Goal: Entertainment & Leisure: Browse casually

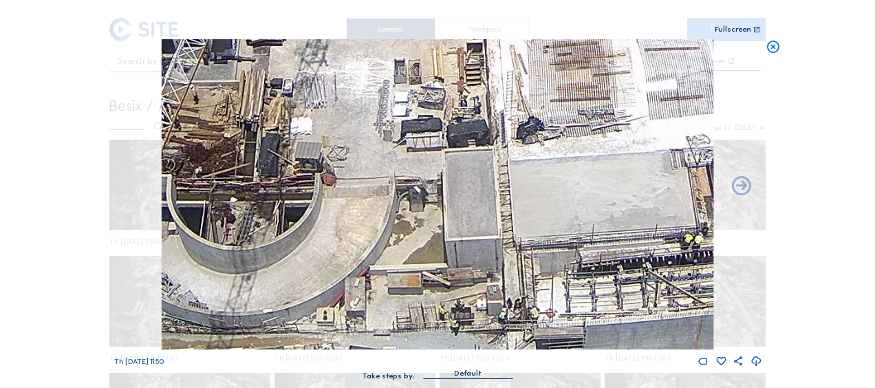
drag, startPoint x: 394, startPoint y: 301, endPoint x: 411, endPoint y: 235, distance: 68.3
click at [411, 235] on img at bounding box center [438, 194] width 552 height 310
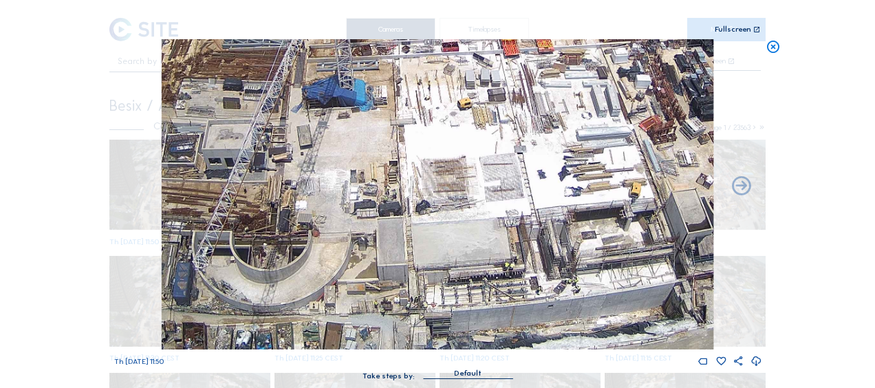
drag, startPoint x: 505, startPoint y: 214, endPoint x: 470, endPoint y: 157, distance: 67.0
click at [470, 157] on img at bounding box center [438, 194] width 552 height 310
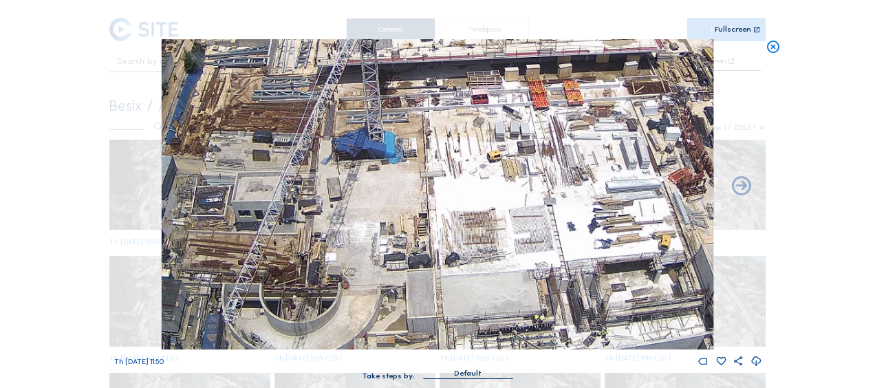
drag, startPoint x: 345, startPoint y: 169, endPoint x: 374, endPoint y: 222, distance: 60.1
click at [374, 222] on img at bounding box center [438, 194] width 552 height 310
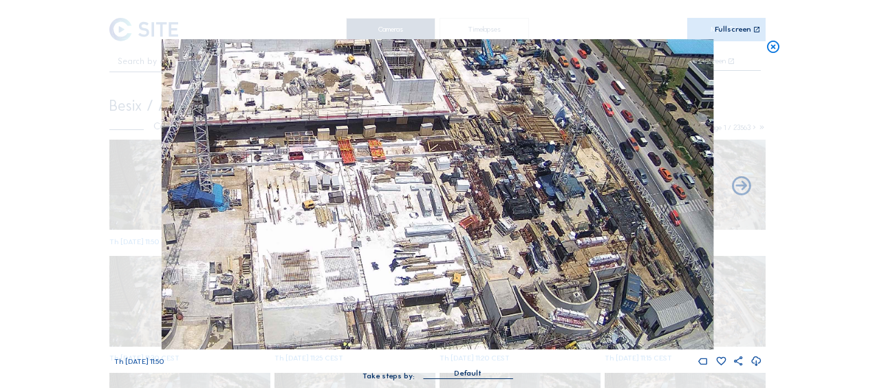
drag, startPoint x: 570, startPoint y: 114, endPoint x: 395, endPoint y: 139, distance: 177.3
click at [395, 139] on img at bounding box center [438, 194] width 552 height 310
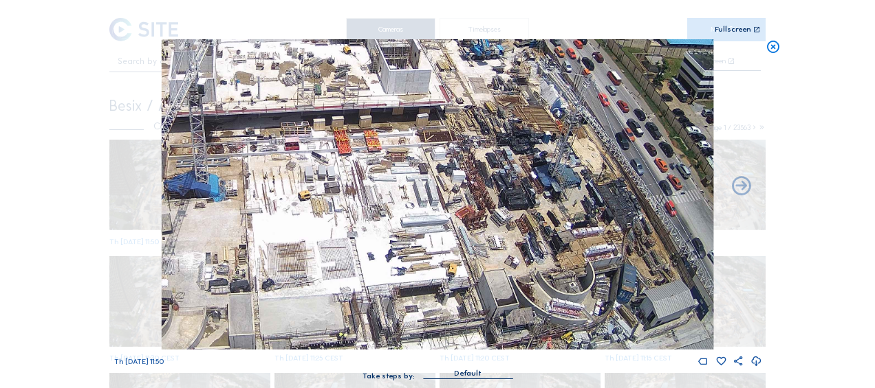
drag, startPoint x: 402, startPoint y: 204, endPoint x: 401, endPoint y: 183, distance: 20.7
click at [401, 183] on img at bounding box center [438, 194] width 552 height 310
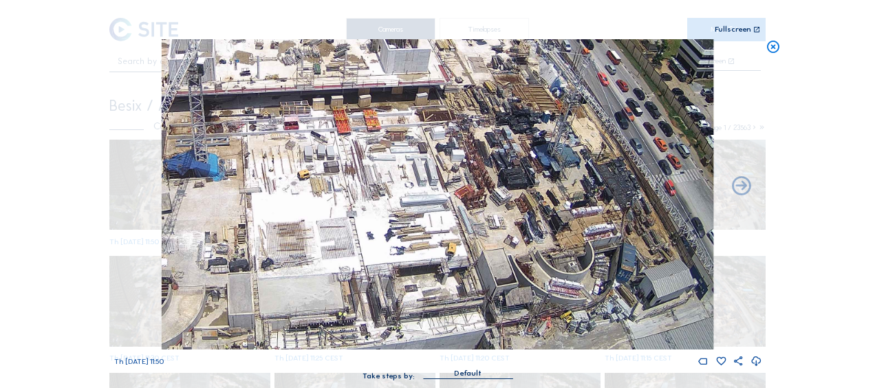
drag, startPoint x: 338, startPoint y: 220, endPoint x: 520, endPoint y: 248, distance: 183.8
click at [520, 248] on img at bounding box center [438, 194] width 552 height 310
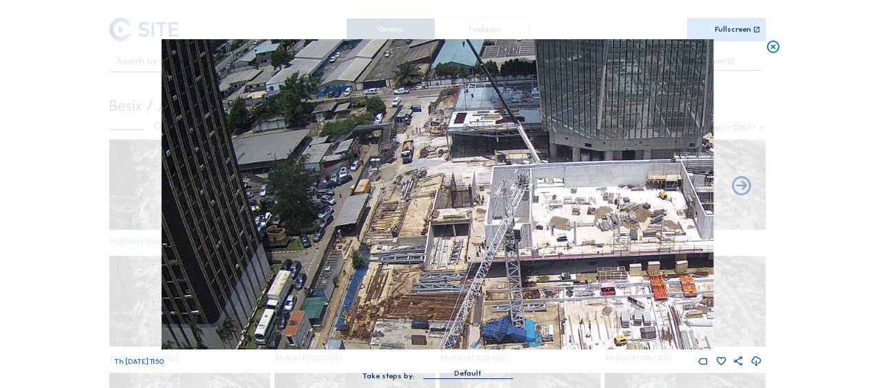
drag, startPoint x: 376, startPoint y: 158, endPoint x: 498, endPoint y: 266, distance: 162.9
click at [498, 266] on img at bounding box center [438, 194] width 552 height 310
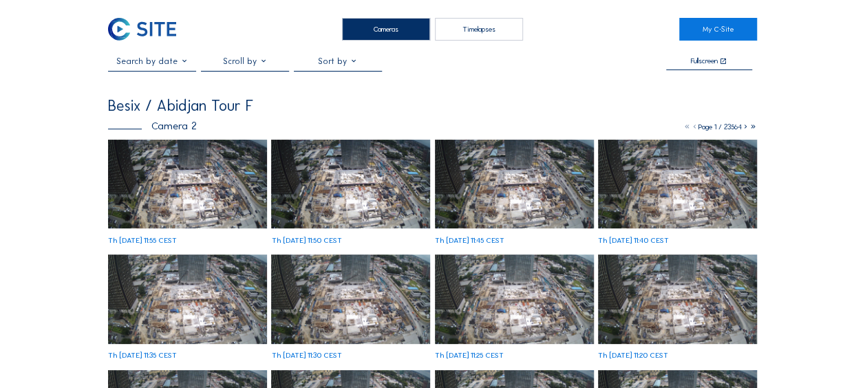
click at [191, 185] on img at bounding box center [187, 184] width 159 height 89
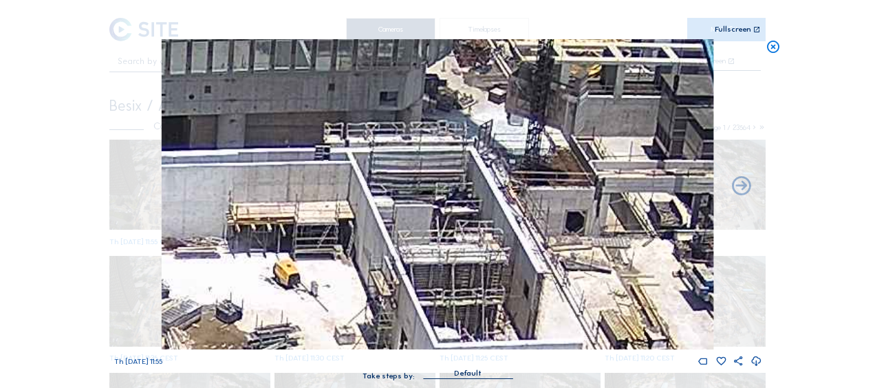
click at [775, 48] on icon at bounding box center [773, 47] width 15 height 16
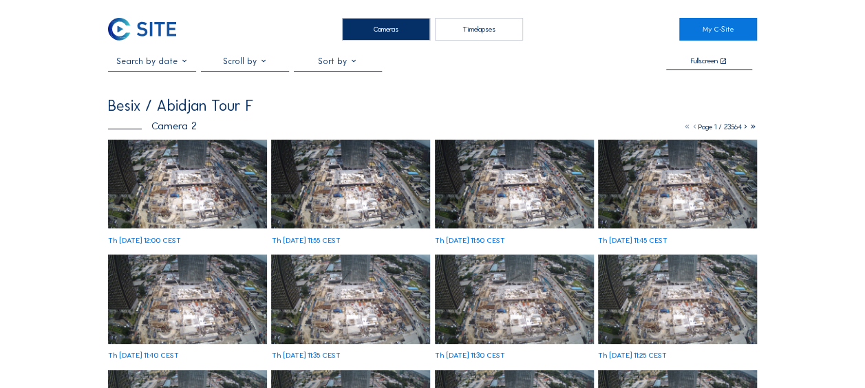
click at [161, 166] on img at bounding box center [187, 184] width 159 height 89
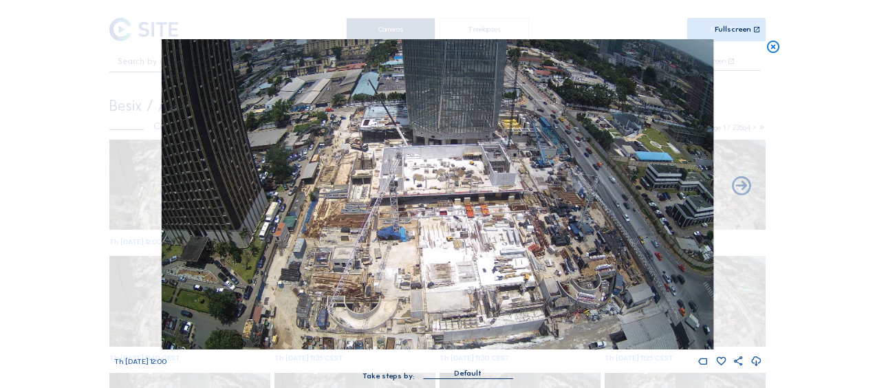
drag, startPoint x: 773, startPoint y: 54, endPoint x: 764, endPoint y: 58, distance: 9.9
click at [764, 58] on div "Scroll to travel through time | Press 'Alt' Button + Scroll to Zoom | Click and…" at bounding box center [437, 194] width 875 height 388
click at [774, 43] on icon at bounding box center [773, 47] width 15 height 16
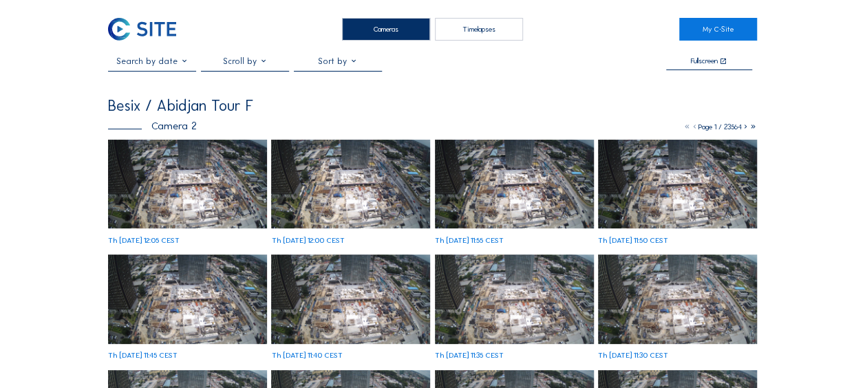
click at [178, 184] on img at bounding box center [187, 184] width 159 height 89
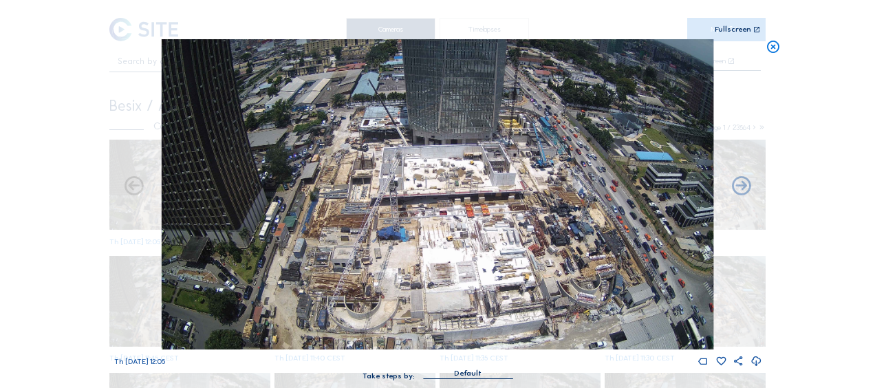
click at [773, 44] on icon at bounding box center [773, 47] width 15 height 16
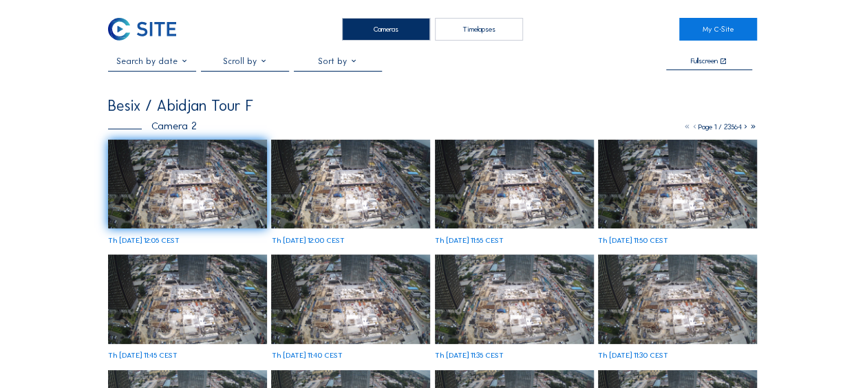
click at [139, 154] on img at bounding box center [187, 184] width 159 height 89
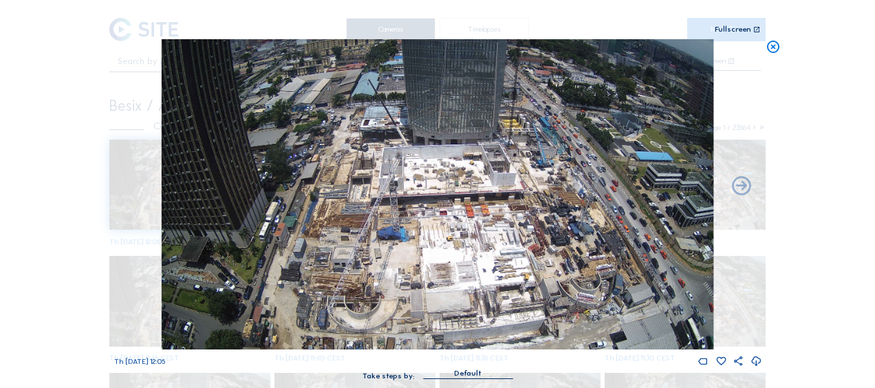
click at [772, 52] on icon at bounding box center [773, 47] width 15 height 16
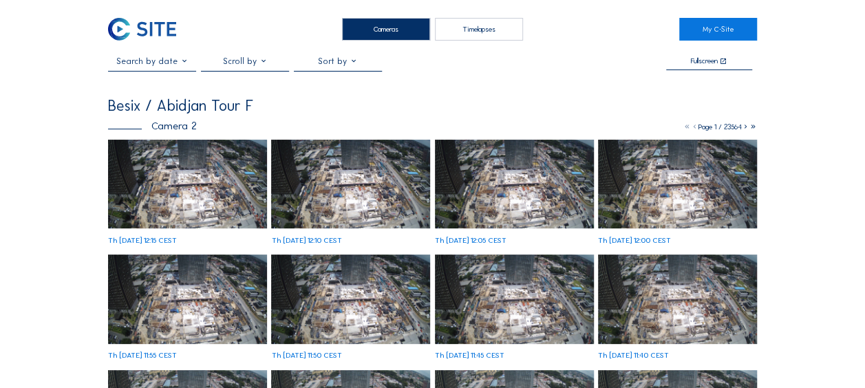
click at [173, 189] on img at bounding box center [187, 184] width 159 height 89
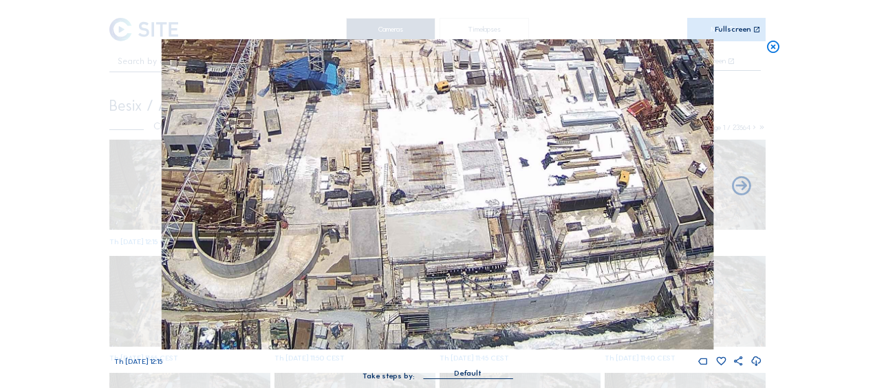
drag, startPoint x: 455, startPoint y: 295, endPoint x: 446, endPoint y: 210, distance: 85.8
click at [444, 212] on img at bounding box center [438, 194] width 552 height 310
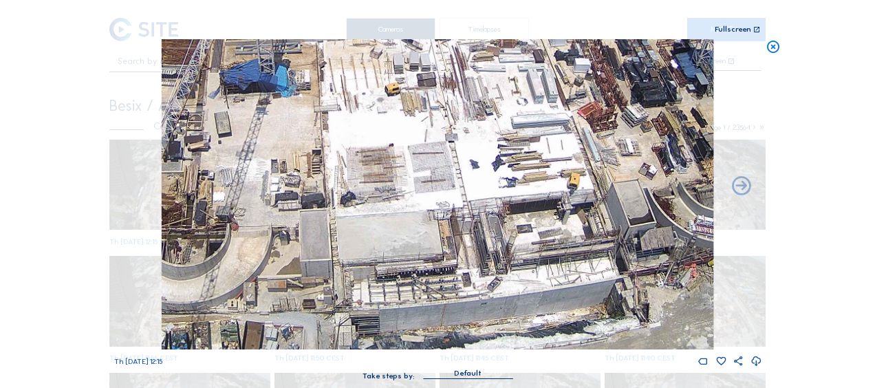
drag, startPoint x: 611, startPoint y: 230, endPoint x: 498, endPoint y: 215, distance: 113.8
click at [498, 215] on img at bounding box center [438, 194] width 552 height 310
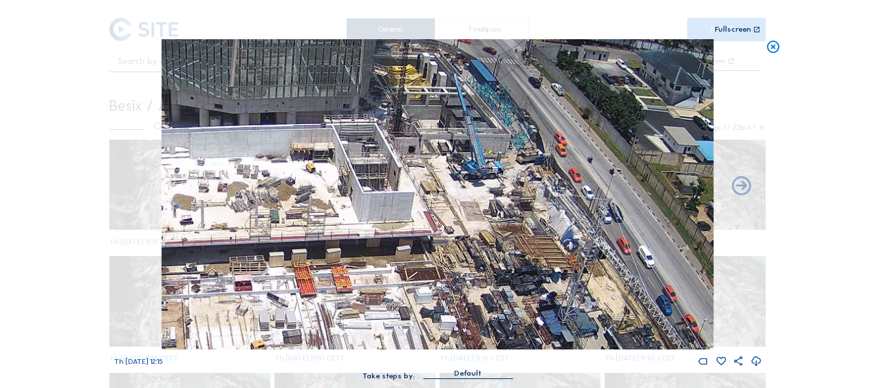
drag, startPoint x: 470, startPoint y: 164, endPoint x: 394, endPoint y: 423, distance: 270.2
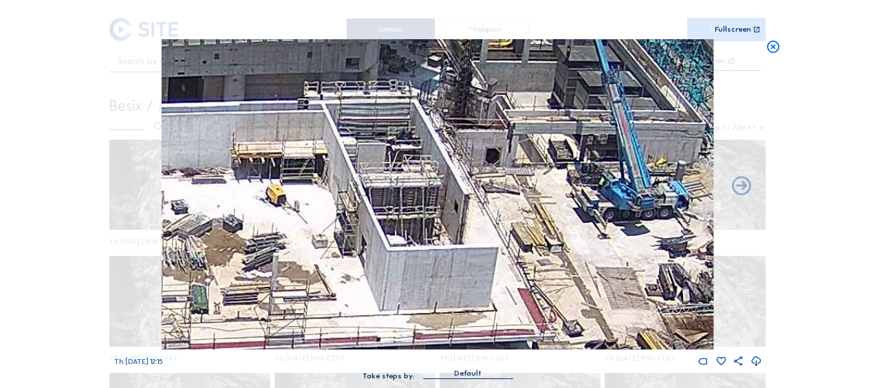
drag, startPoint x: 340, startPoint y: 140, endPoint x: 367, endPoint y: 173, distance: 43.0
click at [367, 173] on img at bounding box center [438, 194] width 552 height 310
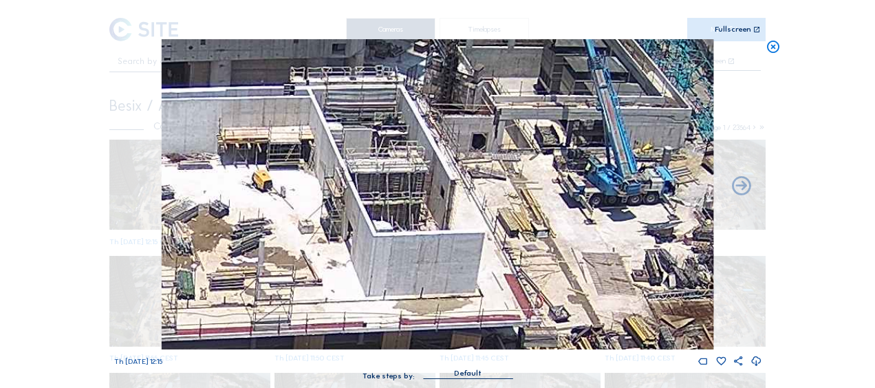
drag, startPoint x: 388, startPoint y: 202, endPoint x: 379, endPoint y: 191, distance: 14.2
click at [379, 191] on img at bounding box center [438, 194] width 552 height 310
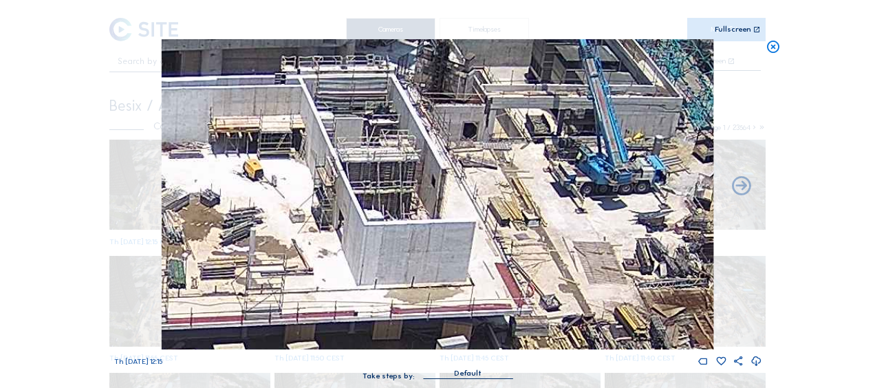
drag, startPoint x: 363, startPoint y: 241, endPoint x: 488, endPoint y: 211, distance: 128.2
click at [487, 211] on img at bounding box center [438, 194] width 552 height 310
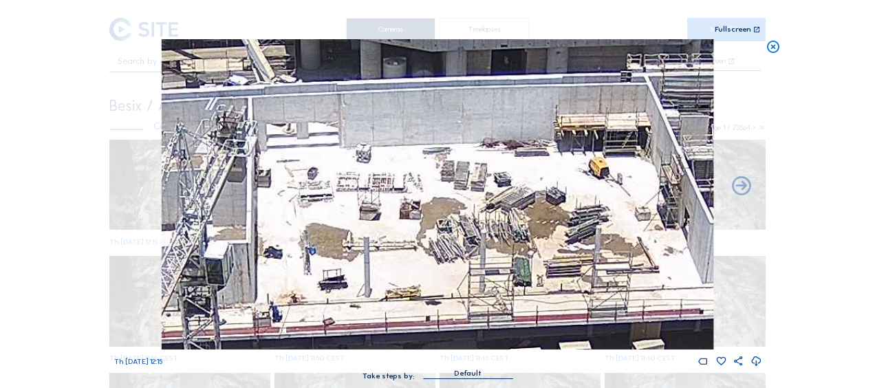
drag, startPoint x: 228, startPoint y: 184, endPoint x: 406, endPoint y: 212, distance: 179.8
click at [465, 217] on img at bounding box center [438, 194] width 552 height 310
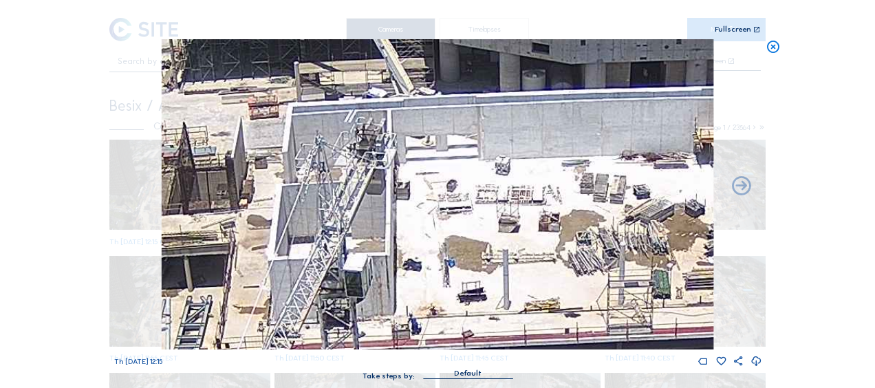
drag, startPoint x: 383, startPoint y: 197, endPoint x: 436, endPoint y: 207, distance: 53.9
click at [440, 202] on img at bounding box center [438, 194] width 552 height 310
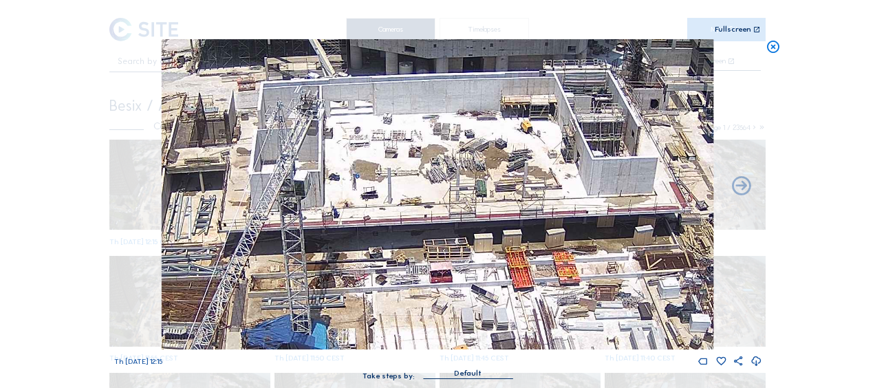
drag, startPoint x: 327, startPoint y: 202, endPoint x: 279, endPoint y: 168, distance: 58.2
click at [279, 168] on img at bounding box center [438, 194] width 552 height 310
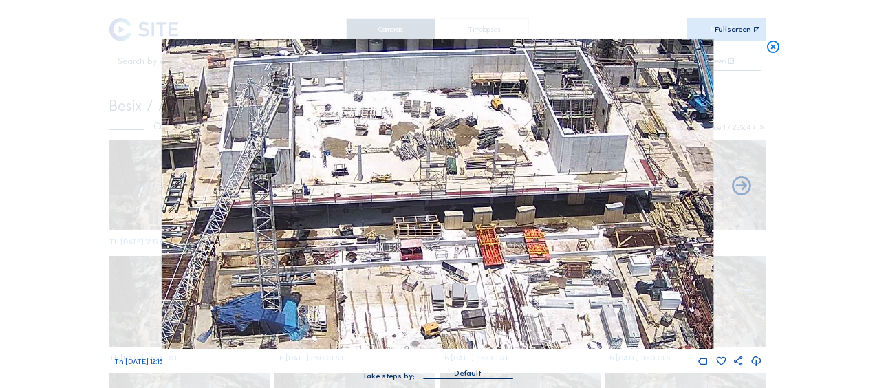
drag, startPoint x: 527, startPoint y: 220, endPoint x: 493, endPoint y: 201, distance: 39.4
click at [499, 204] on img at bounding box center [438, 194] width 552 height 310
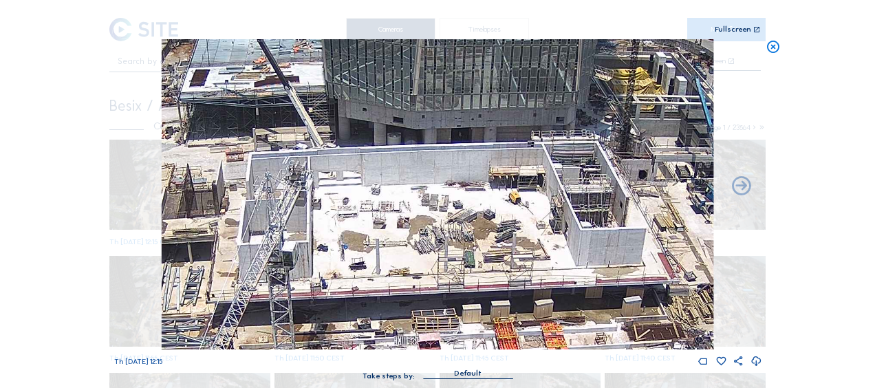
drag, startPoint x: 401, startPoint y: 154, endPoint x: 447, endPoint y: 264, distance: 119.4
click at [447, 264] on img at bounding box center [438, 194] width 552 height 310
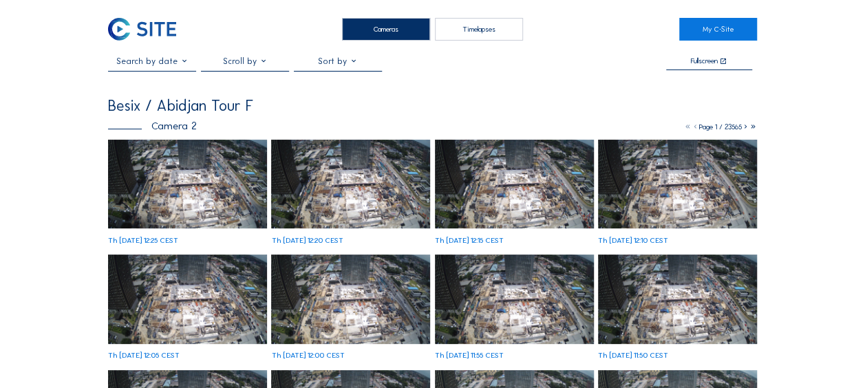
click at [184, 168] on img at bounding box center [187, 184] width 159 height 89
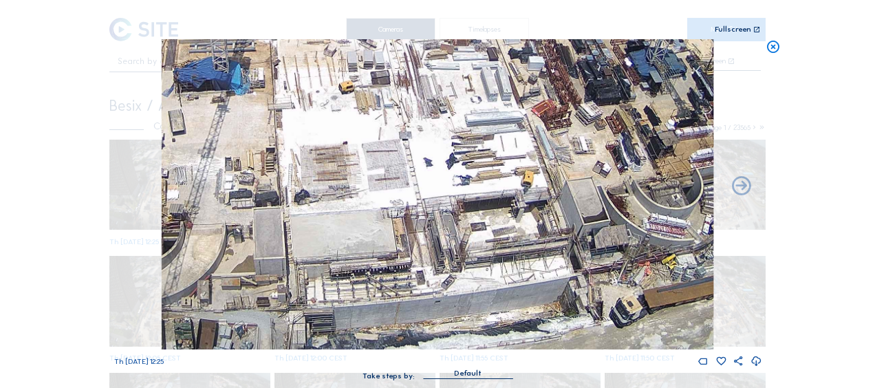
drag, startPoint x: 499, startPoint y: 316, endPoint x: 491, endPoint y: 270, distance: 46.0
click at [491, 270] on img at bounding box center [438, 194] width 552 height 310
drag, startPoint x: 500, startPoint y: 244, endPoint x: 500, endPoint y: 202, distance: 41.3
click at [500, 202] on img at bounding box center [438, 194] width 552 height 310
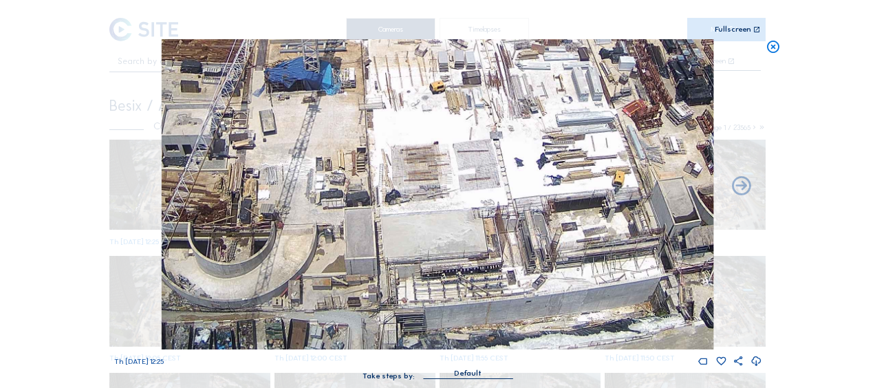
drag, startPoint x: 465, startPoint y: 215, endPoint x: 562, endPoint y: 209, distance: 96.5
click at [562, 209] on img at bounding box center [438, 194] width 552 height 310
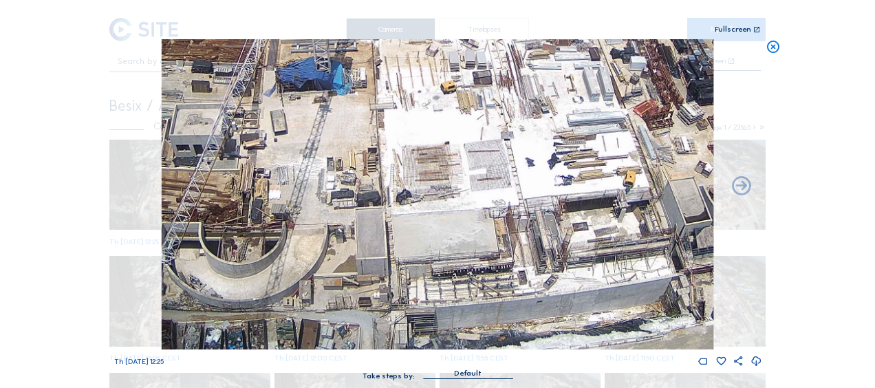
drag, startPoint x: 482, startPoint y: 285, endPoint x: 488, endPoint y: 244, distance: 41.0
click at [488, 244] on img at bounding box center [438, 194] width 552 height 310
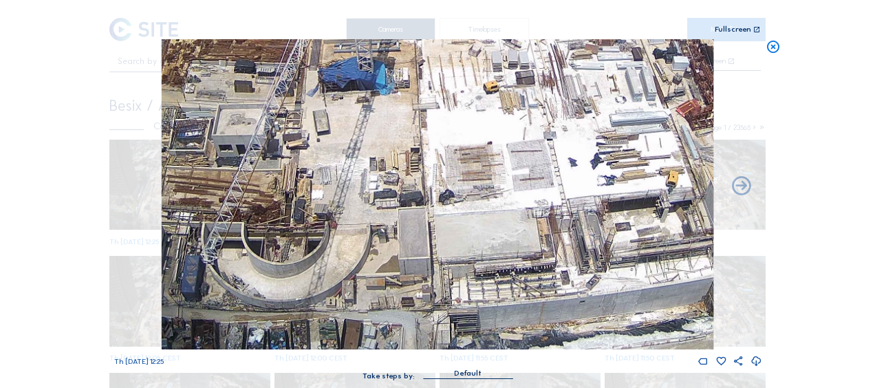
drag, startPoint x: 431, startPoint y: 322, endPoint x: 473, endPoint y: 302, distance: 47.1
click at [473, 302] on img at bounding box center [438, 194] width 552 height 310
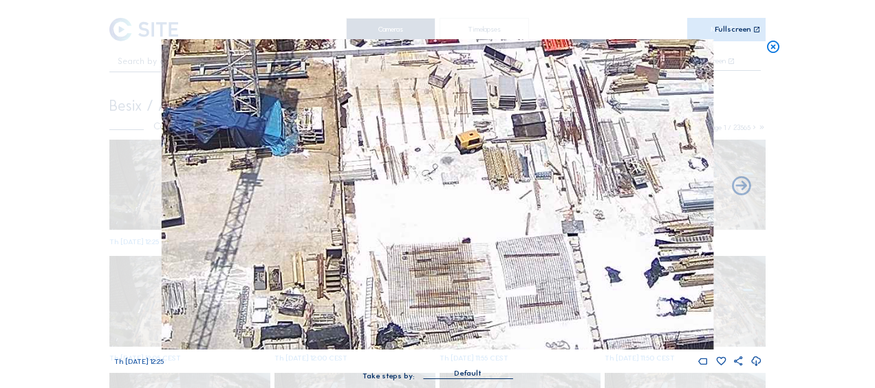
drag, startPoint x: 516, startPoint y: 138, endPoint x: 412, endPoint y: 297, distance: 190.9
click at [407, 315] on img at bounding box center [438, 194] width 552 height 310
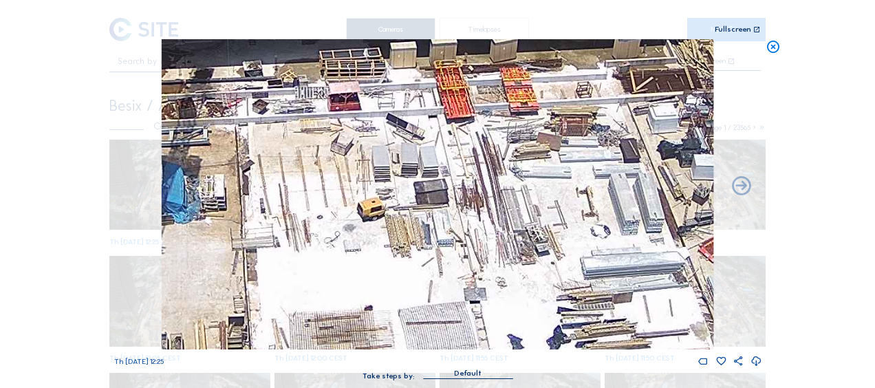
drag, startPoint x: 509, startPoint y: 215, endPoint x: 420, endPoint y: 302, distance: 124.6
click at [421, 301] on img at bounding box center [438, 194] width 552 height 310
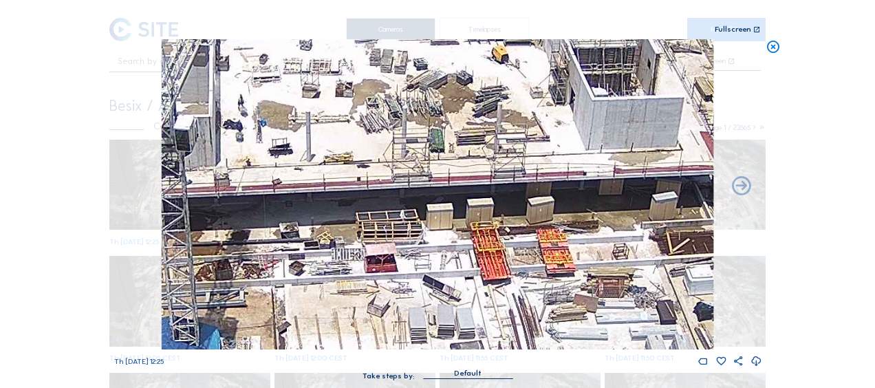
drag, startPoint x: 383, startPoint y: 147, endPoint x: 410, endPoint y: 309, distance: 164.6
click at [410, 309] on img at bounding box center [438, 194] width 552 height 310
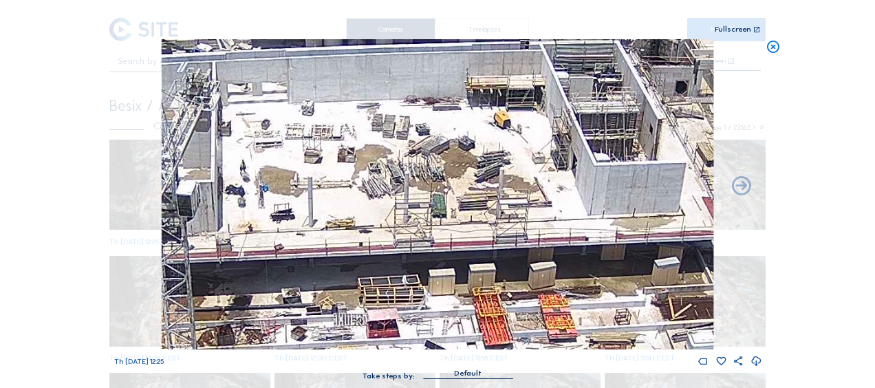
drag, startPoint x: 399, startPoint y: 217, endPoint x: 398, endPoint y: 284, distance: 66.8
click at [398, 284] on img at bounding box center [438, 194] width 552 height 310
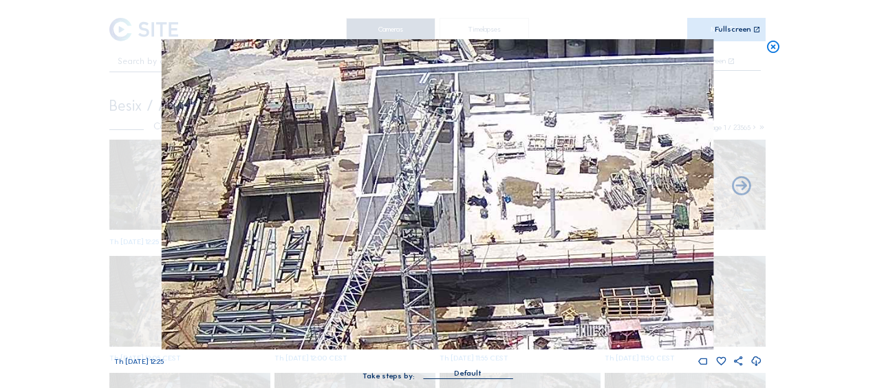
drag, startPoint x: 296, startPoint y: 240, endPoint x: 540, endPoint y: 215, distance: 245.5
click at [540, 215] on img at bounding box center [438, 194] width 552 height 310
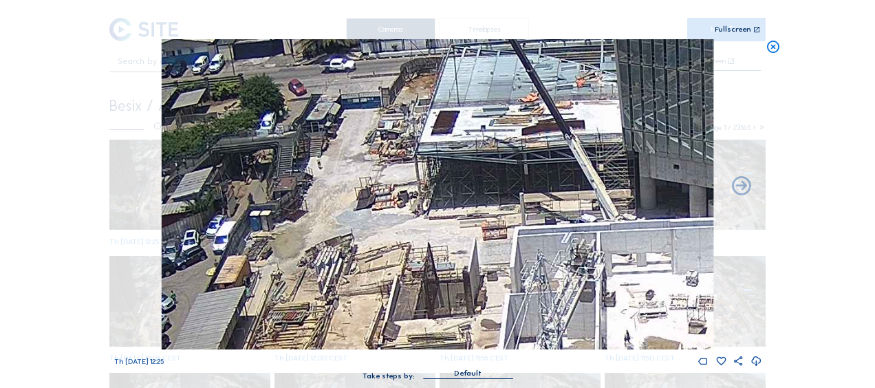
drag, startPoint x: 190, startPoint y: 150, endPoint x: 338, endPoint y: 270, distance: 190.3
click at [334, 279] on img at bounding box center [438, 194] width 552 height 310
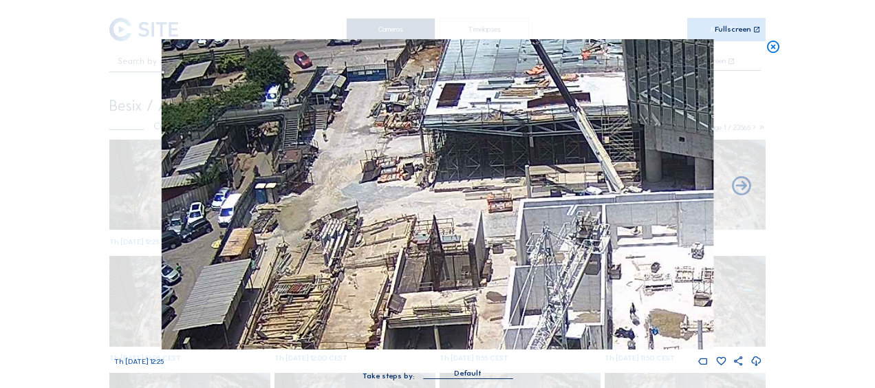
click at [772, 50] on icon at bounding box center [773, 47] width 15 height 16
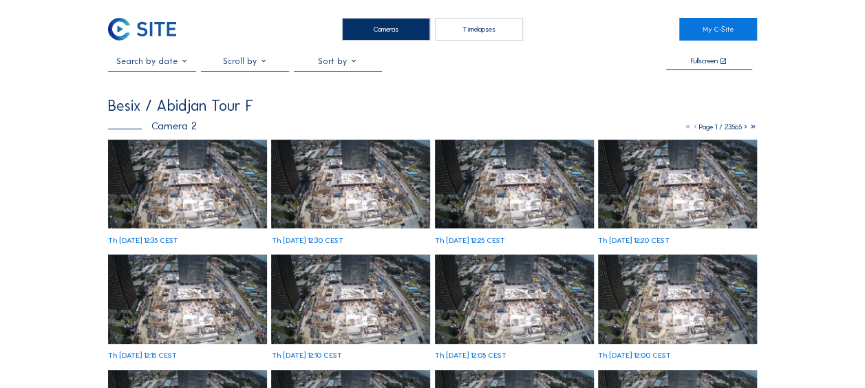
click at [149, 158] on img at bounding box center [187, 184] width 159 height 89
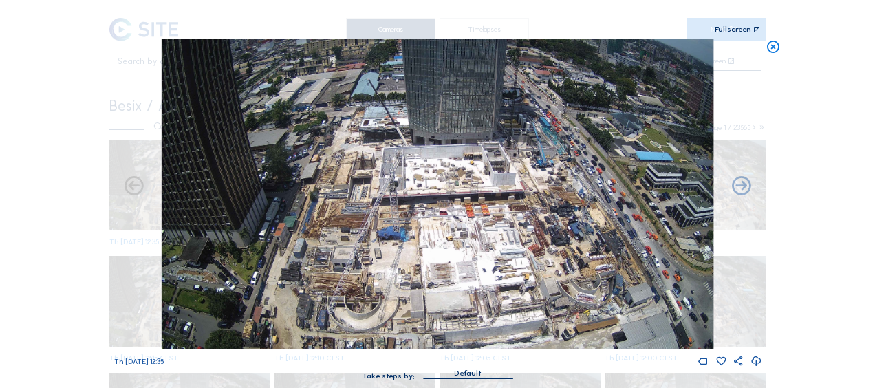
click at [776, 52] on icon at bounding box center [773, 47] width 15 height 16
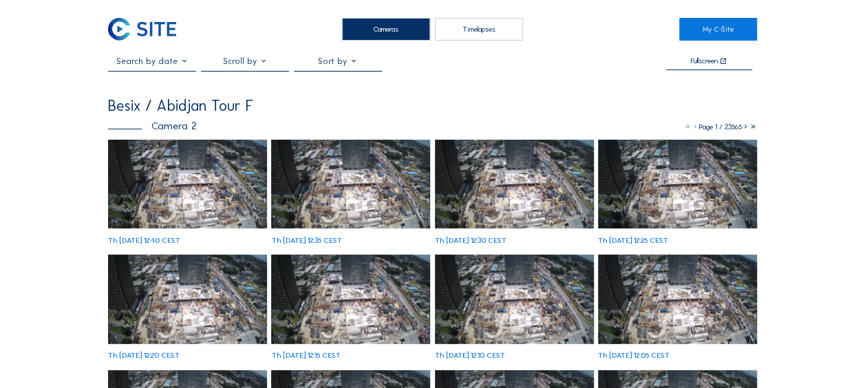
click at [180, 175] on img at bounding box center [187, 184] width 159 height 89
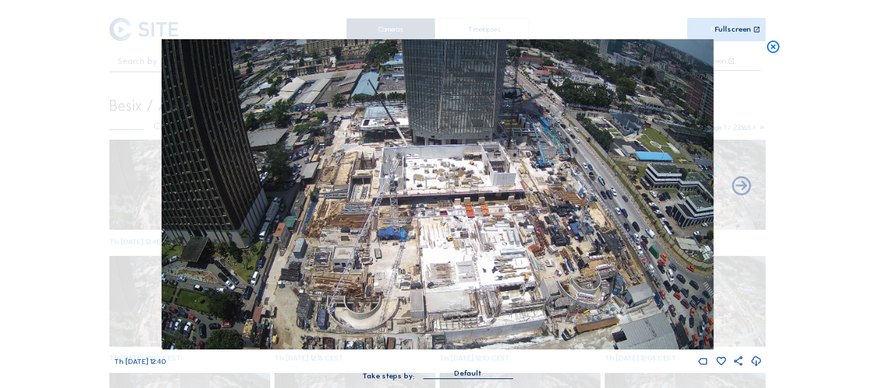
drag, startPoint x: 151, startPoint y: 133, endPoint x: 213, endPoint y: 147, distance: 63.6
click at [151, 133] on div "Th [DATE] 12:40" at bounding box center [438, 203] width 648 height 328
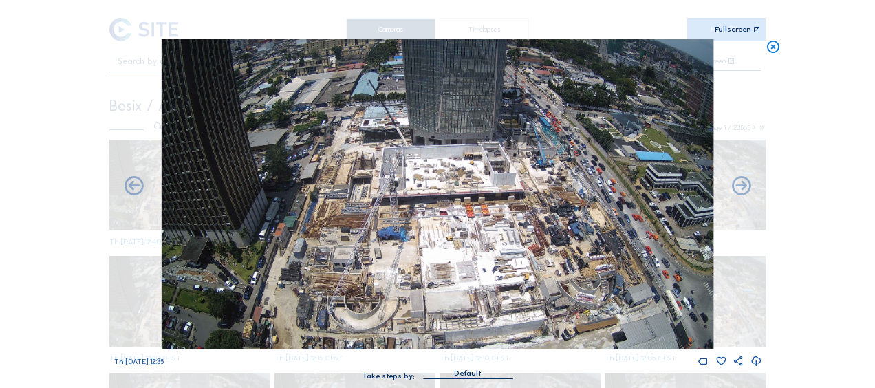
click at [328, 200] on img at bounding box center [438, 194] width 552 height 310
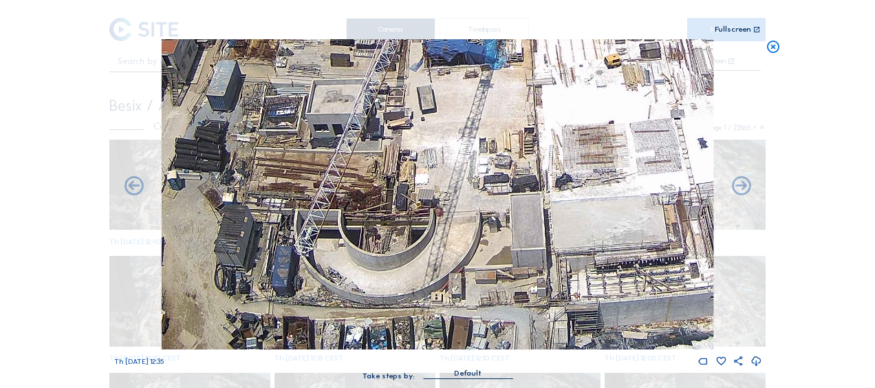
drag, startPoint x: 337, startPoint y: 312, endPoint x: 341, endPoint y: 228, distance: 84.1
click at [337, 199] on img at bounding box center [438, 194] width 552 height 310
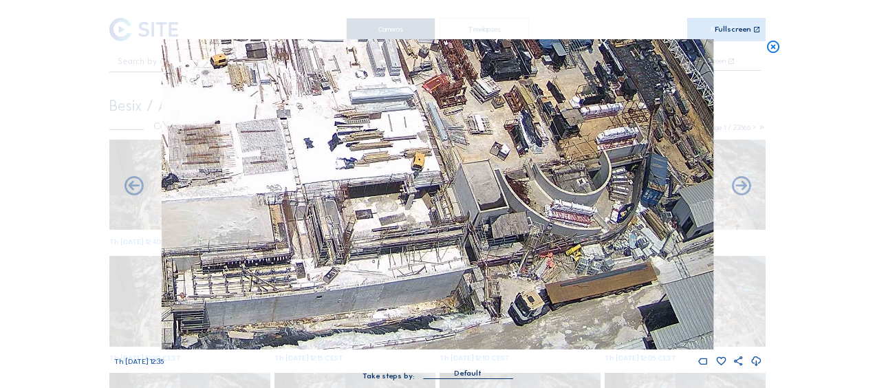
drag, startPoint x: 490, startPoint y: 250, endPoint x: 93, endPoint y: 187, distance: 402.0
click at [93, 187] on div "Scroll to travel through time | Press 'Alt' Button + Scroll to Zoom | Click and…" at bounding box center [437, 194] width 875 height 388
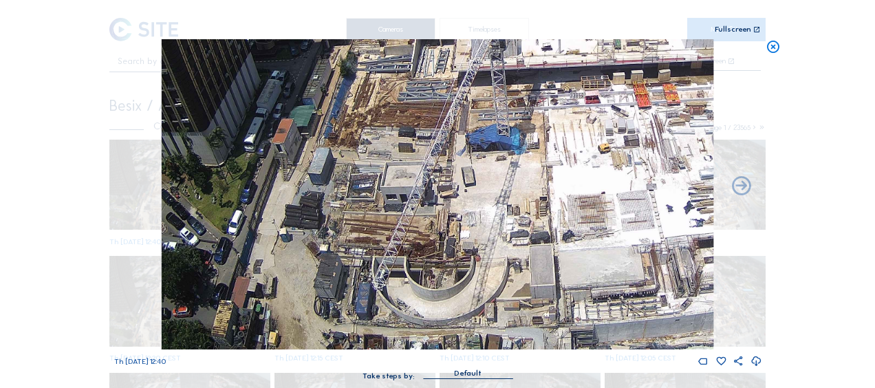
drag, startPoint x: 401, startPoint y: 216, endPoint x: 709, endPoint y: 183, distance: 309.4
click at [709, 183] on img at bounding box center [438, 194] width 552 height 310
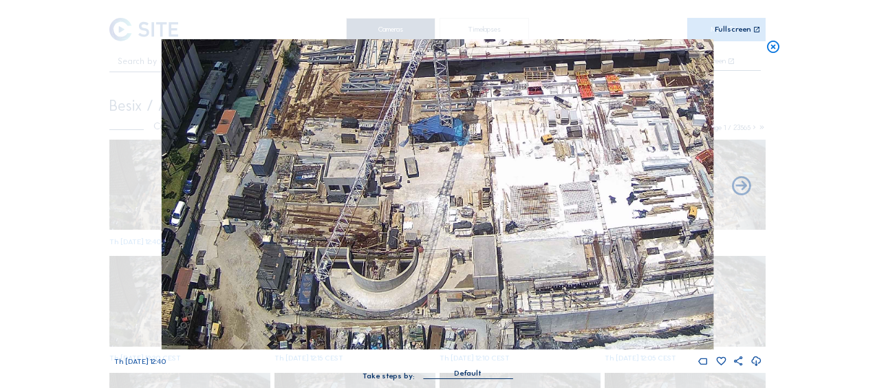
drag, startPoint x: 480, startPoint y: 184, endPoint x: 424, endPoint y: 151, distance: 65.4
click at [424, 151] on img at bounding box center [438, 194] width 552 height 310
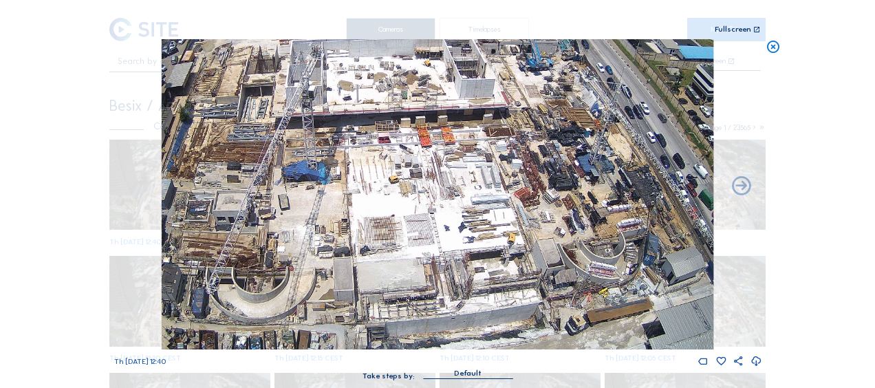
drag, startPoint x: 436, startPoint y: 188, endPoint x: 317, endPoint y: 140, distance: 128.2
click at [317, 140] on img at bounding box center [438, 194] width 552 height 310
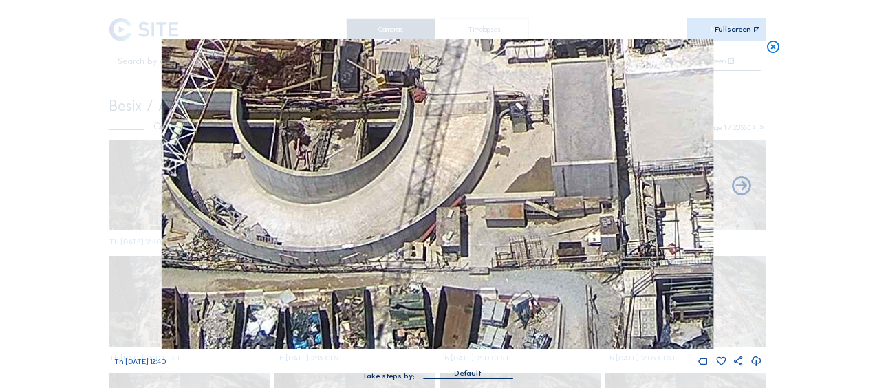
drag, startPoint x: 240, startPoint y: 318, endPoint x: 267, endPoint y: 264, distance: 60.0
click at [267, 264] on img at bounding box center [438, 194] width 552 height 310
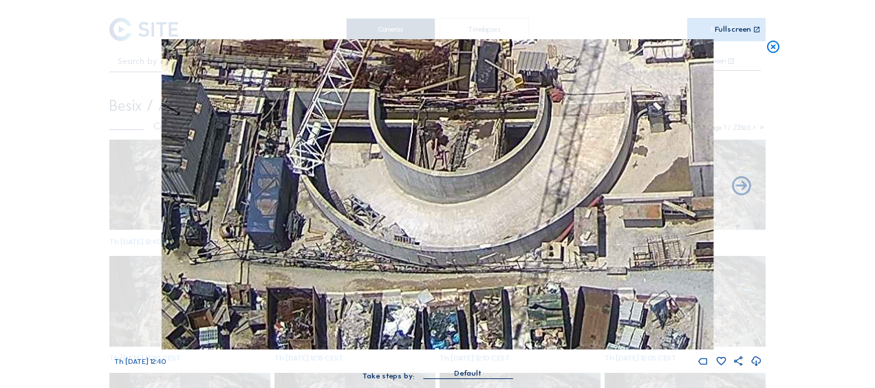
drag, startPoint x: 322, startPoint y: 332, endPoint x: 460, endPoint y: 237, distance: 166.8
click at [460, 237] on img at bounding box center [438, 194] width 552 height 310
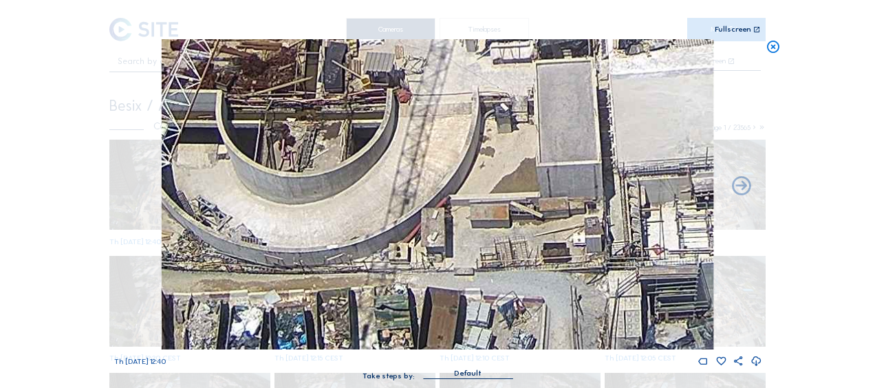
drag, startPoint x: 590, startPoint y: 241, endPoint x: 402, endPoint y: 235, distance: 188.6
click at [402, 235] on img at bounding box center [438, 194] width 552 height 310
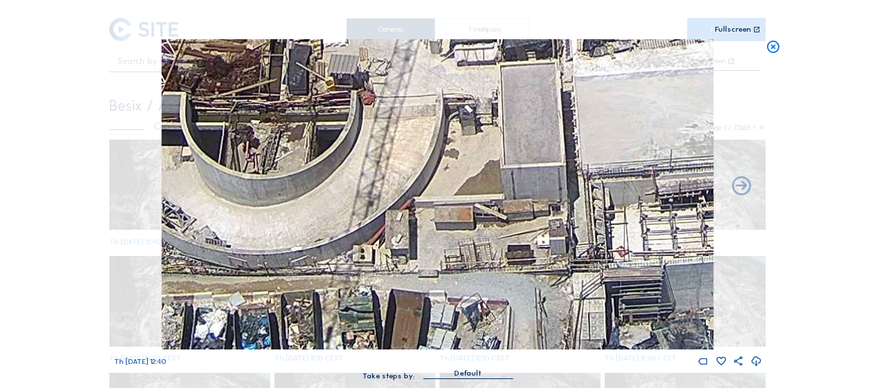
click at [116, 213] on div "Scroll to travel through time | Press 'Alt' Button + Scroll to Zoom | Click and…" at bounding box center [437, 194] width 875 height 388
drag, startPoint x: 116, startPoint y: 213, endPoint x: 210, endPoint y: 224, distance: 94.8
click at [210, 224] on img at bounding box center [438, 194] width 552 height 310
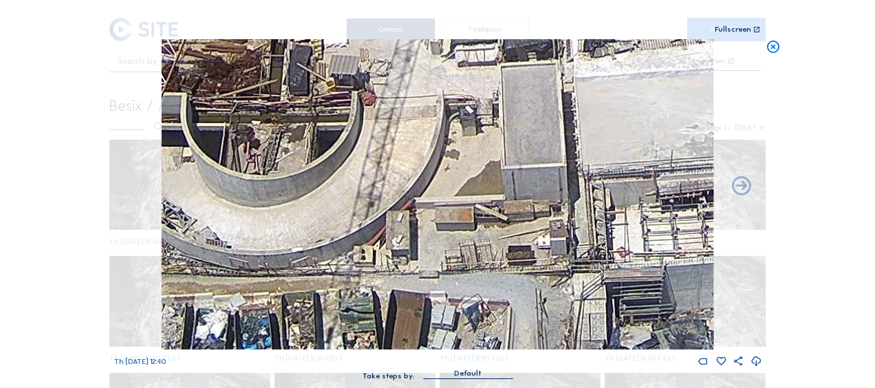
click at [213, 231] on img at bounding box center [438, 194] width 552 height 310
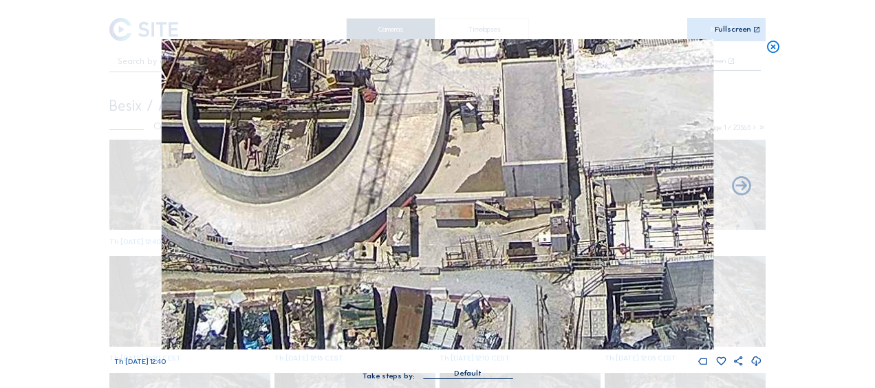
click at [197, 285] on img at bounding box center [438, 194] width 552 height 310
click at [171, 341] on img at bounding box center [438, 194] width 552 height 310
click at [457, 89] on img at bounding box center [438, 194] width 552 height 310
drag, startPoint x: 570, startPoint y: 158, endPoint x: 388, endPoint y: 164, distance: 181.8
click at [388, 164] on img at bounding box center [438, 194] width 552 height 310
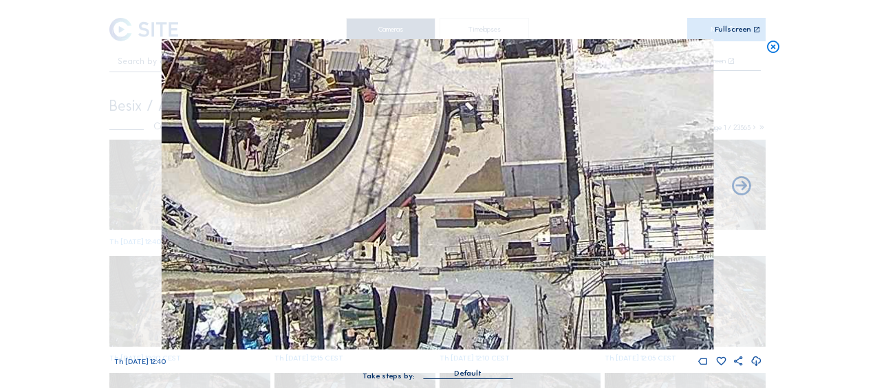
click at [296, 83] on img at bounding box center [438, 194] width 552 height 310
